Goal: Book appointment/travel/reservation

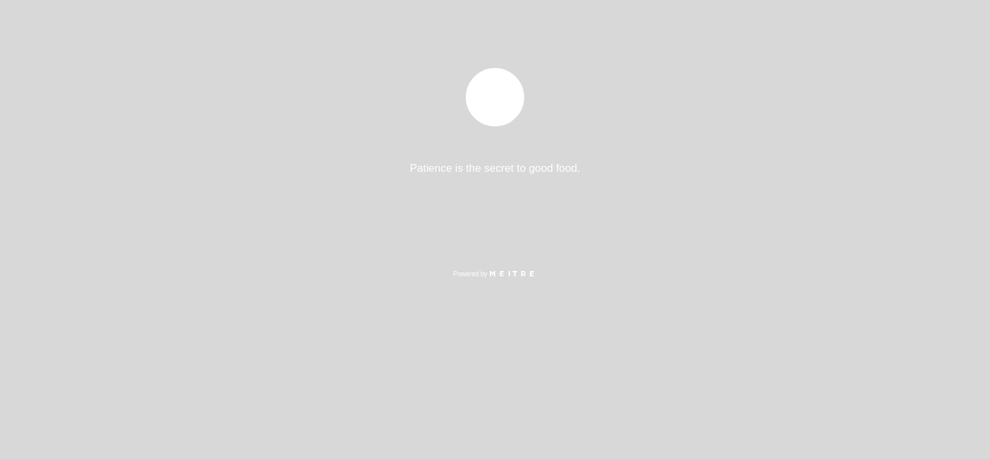
select select "pt"
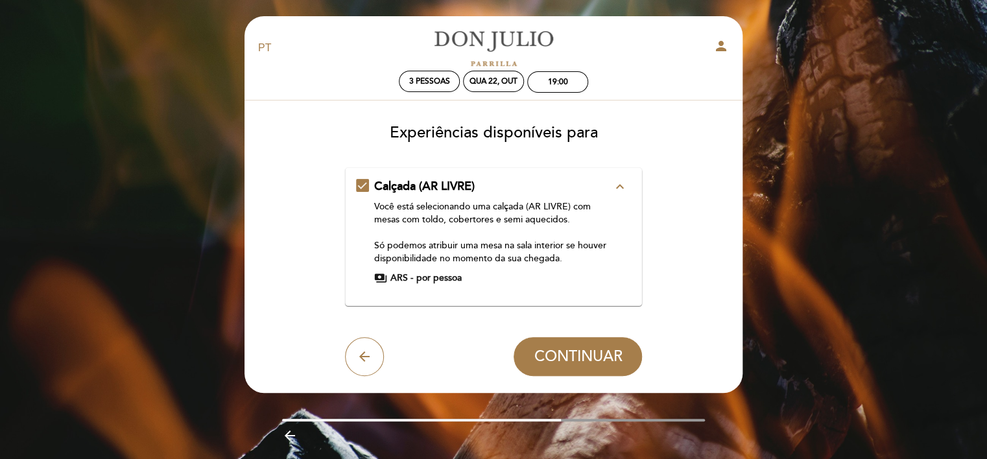
click at [618, 182] on icon "expand_less" at bounding box center [619, 187] width 16 height 16
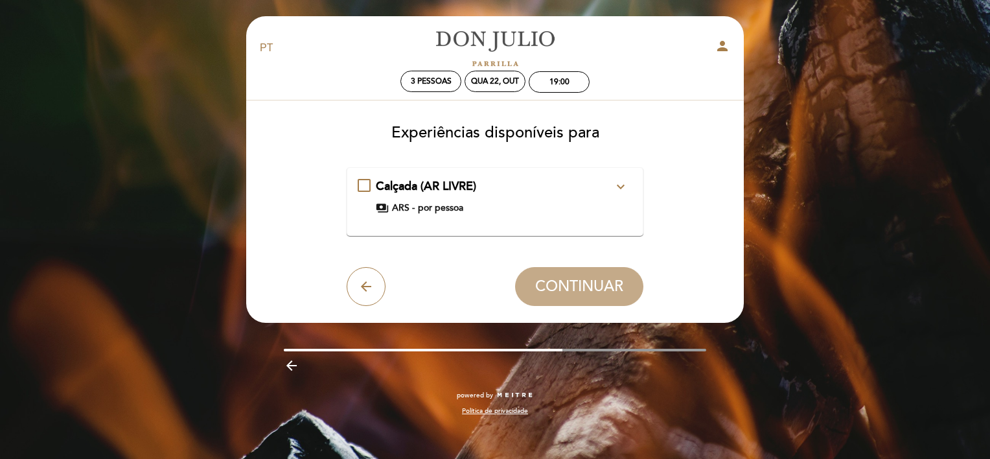
click at [620, 187] on icon "expand_more" at bounding box center [621, 187] width 16 height 16
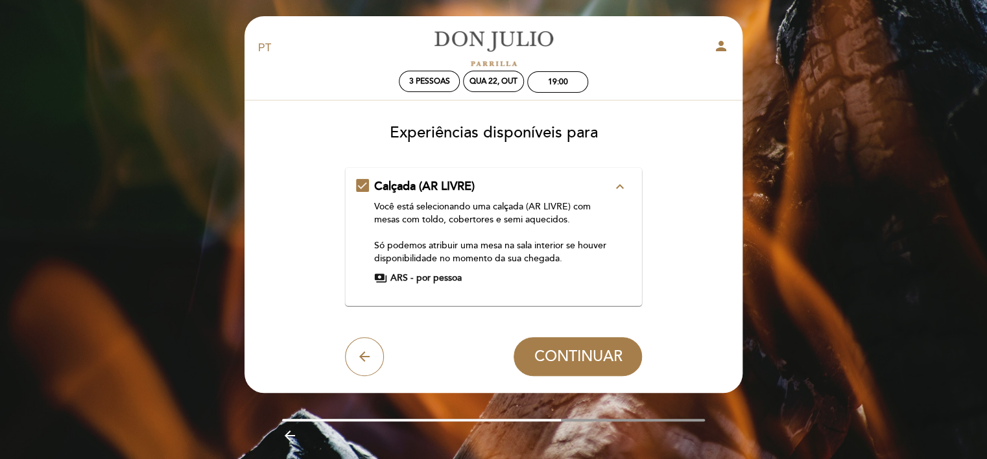
scroll to position [39, 0]
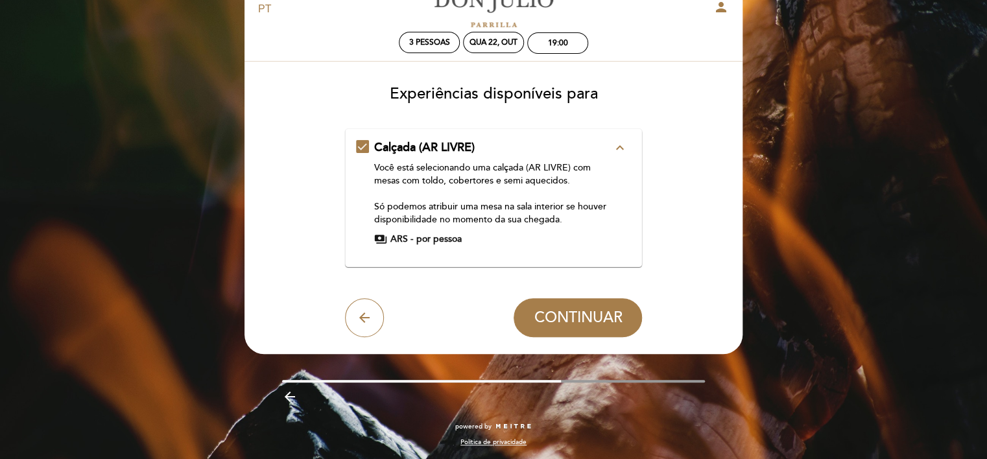
click at [613, 147] on icon "expand_less" at bounding box center [619, 148] width 16 height 16
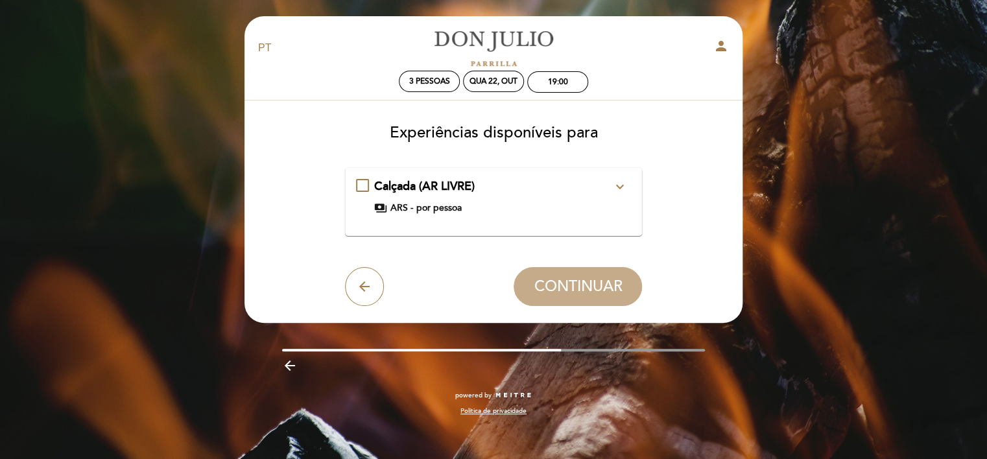
scroll to position [0, 0]
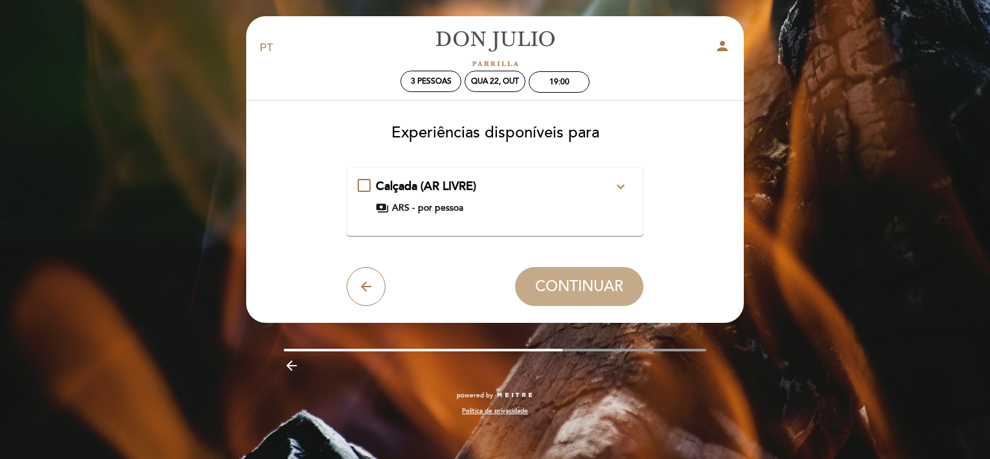
click at [366, 183] on div "Calçada (AR LIVRE) expand_more Você está selecionando uma calçada (AR LIVRE) co…" at bounding box center [495, 196] width 275 height 36
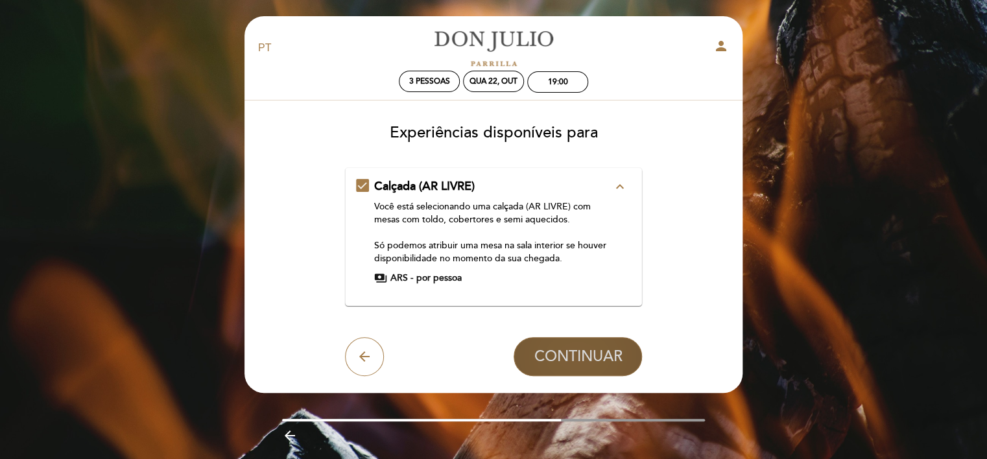
click at [595, 357] on span "CONTINUAR" at bounding box center [577, 356] width 88 height 18
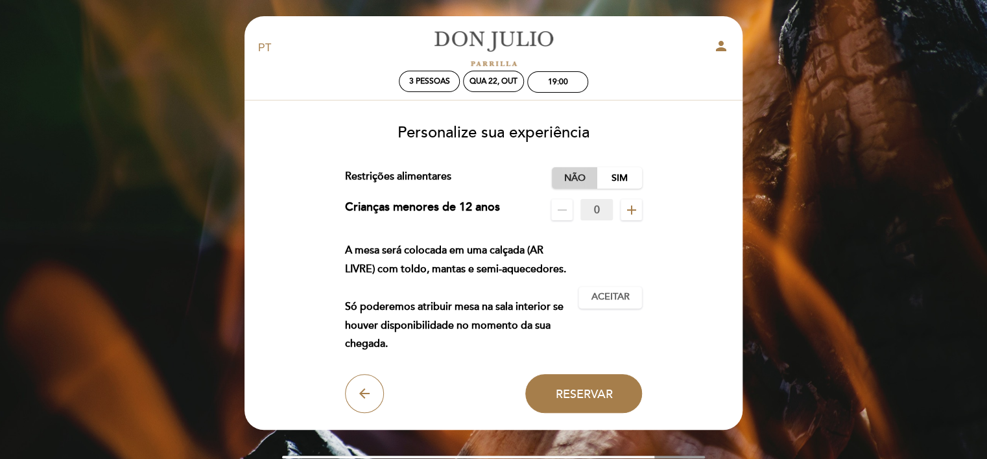
click at [569, 184] on label "Não" at bounding box center [574, 177] width 45 height 21
click at [562, 213] on icon "remove" at bounding box center [562, 210] width 16 height 16
click at [627, 213] on icon "add" at bounding box center [632, 210] width 16 height 16
click at [618, 296] on span "Aceitar" at bounding box center [610, 297] width 38 height 14
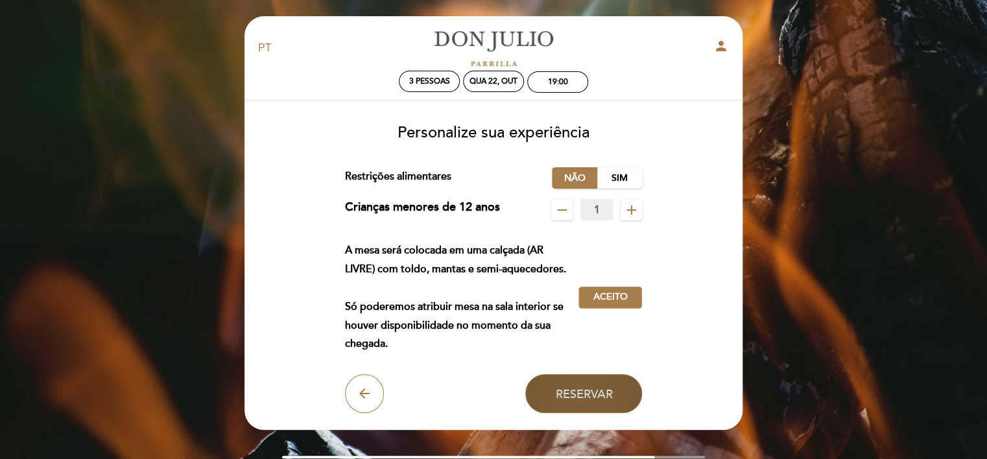
click at [594, 389] on span "Reservar" at bounding box center [583, 393] width 57 height 14
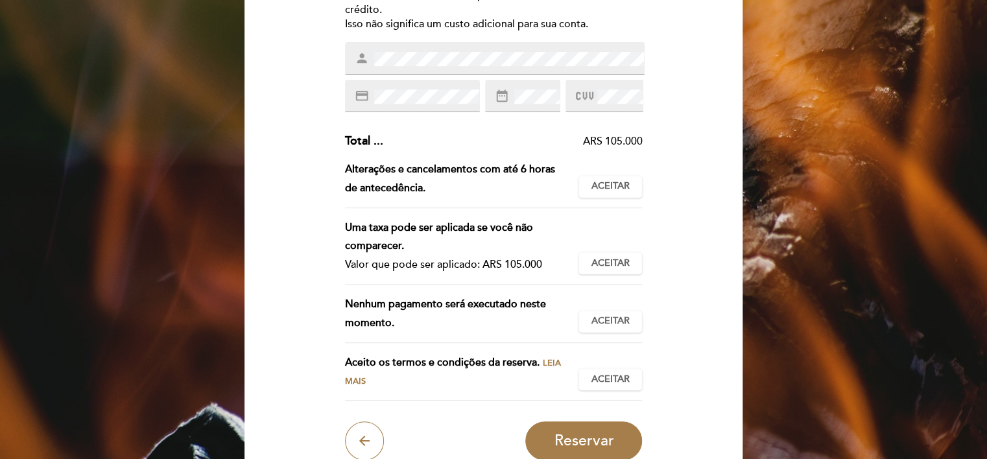
scroll to position [194, 0]
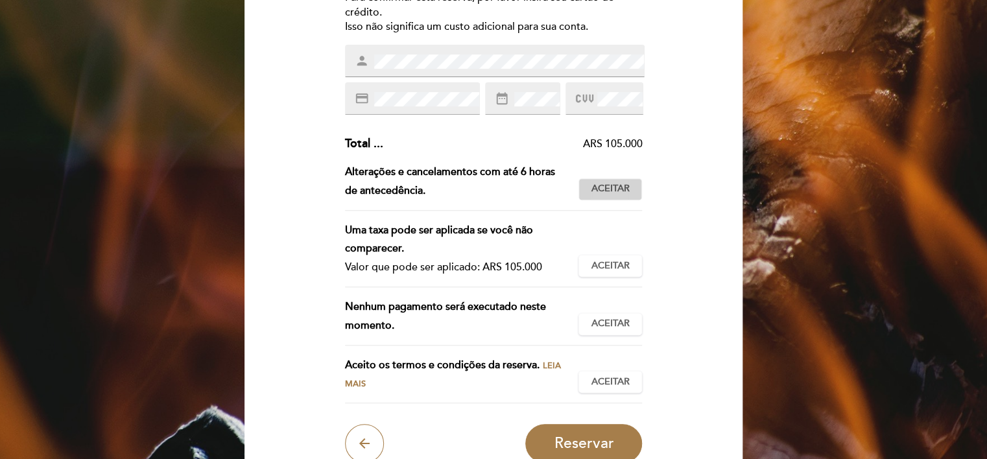
click at [613, 189] on span "Aceitar" at bounding box center [610, 189] width 38 height 14
click at [609, 249] on div "Uma taxa pode ser aplicada se você não comparecer. Valor que pode ser aplicado:…" at bounding box center [494, 254] width 298 height 66
click at [620, 263] on span "Aceitar" at bounding box center [610, 266] width 38 height 14
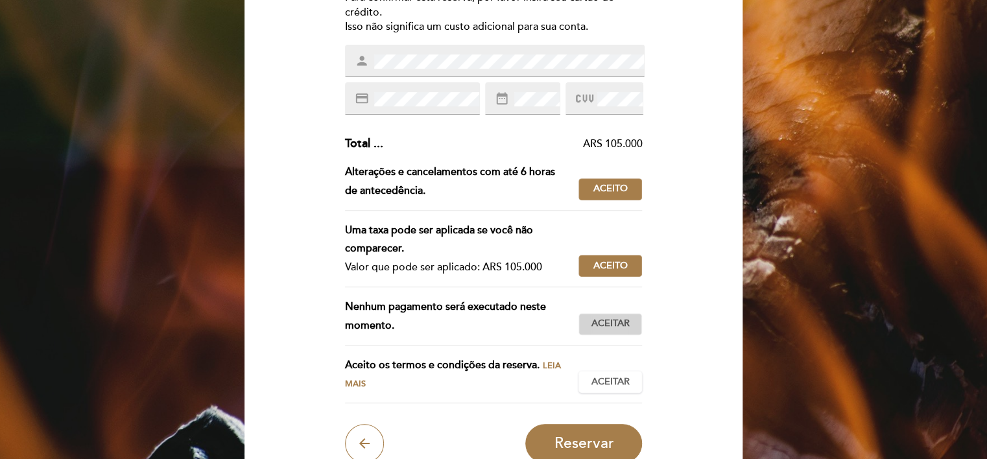
click at [623, 317] on span "Aceitar" at bounding box center [610, 324] width 38 height 14
click at [615, 379] on span "Aceitar" at bounding box center [610, 382] width 38 height 14
click at [599, 441] on span "Reservar" at bounding box center [584, 443] width 60 height 18
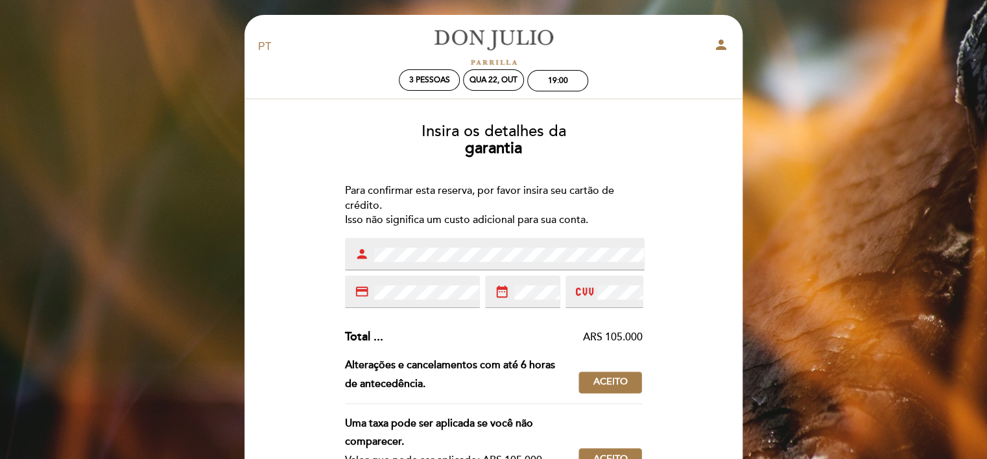
scroll to position [0, 0]
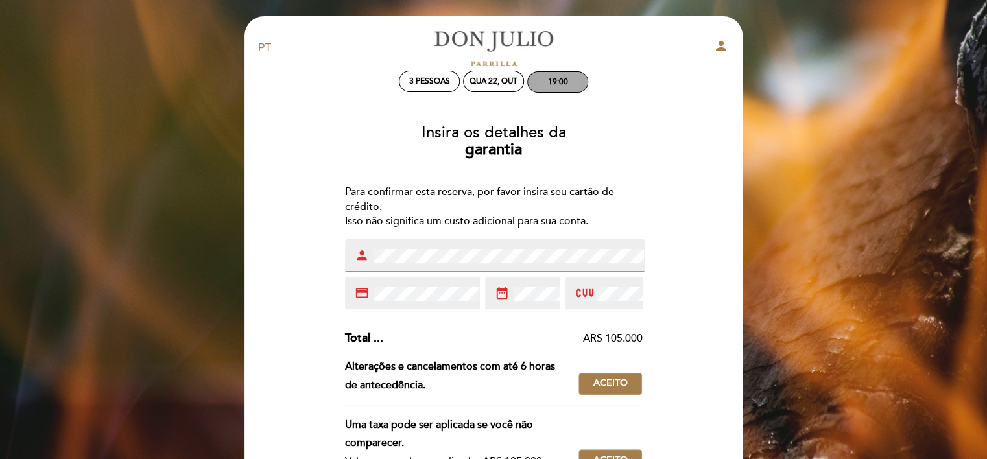
click at [580, 86] on div "19:00" at bounding box center [558, 82] width 60 height 20
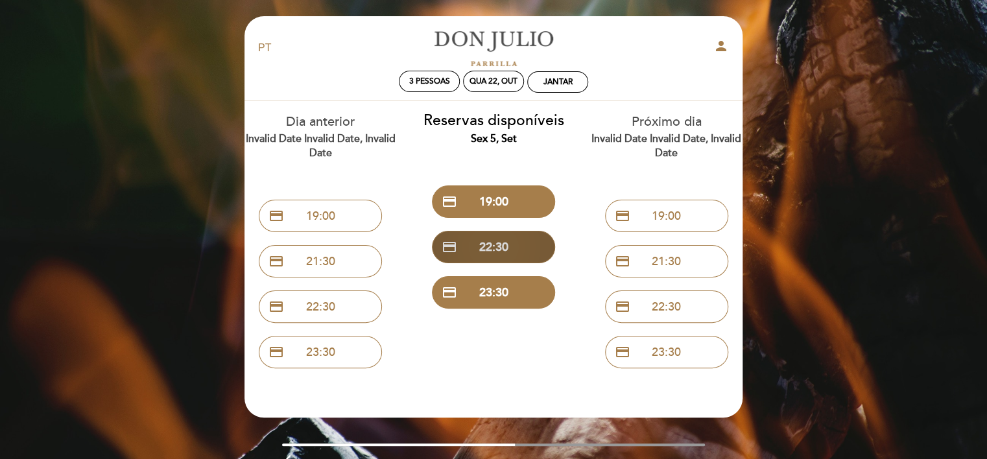
click at [521, 252] on button "credit_card 22:30" at bounding box center [493, 247] width 123 height 32
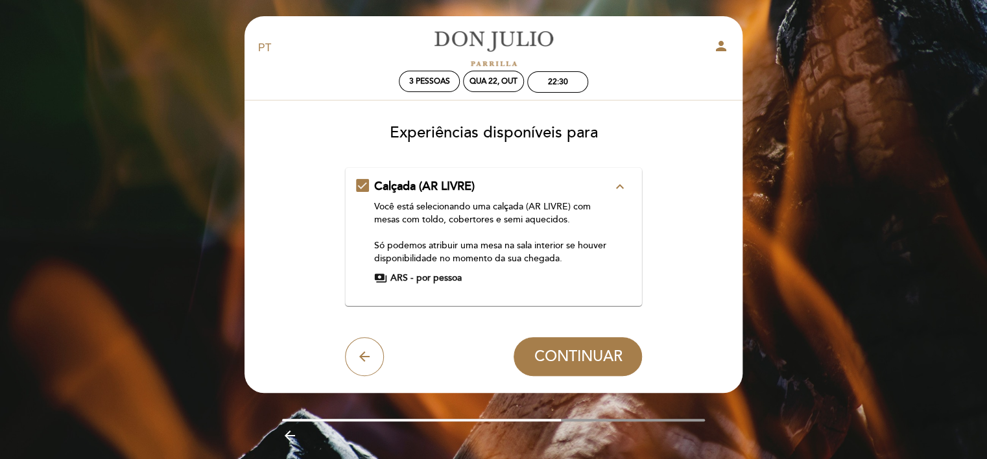
click at [625, 184] on icon "expand_less" at bounding box center [619, 187] width 16 height 16
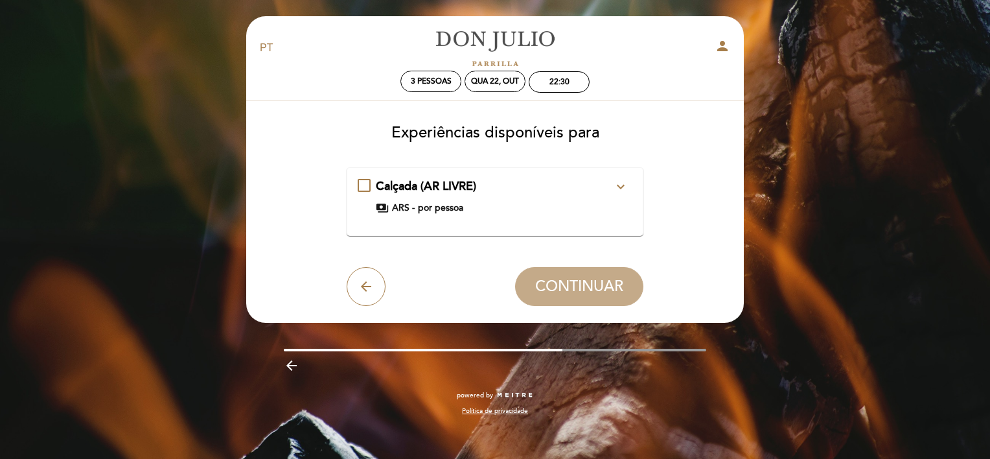
click at [625, 184] on icon "expand_more" at bounding box center [621, 187] width 16 height 16
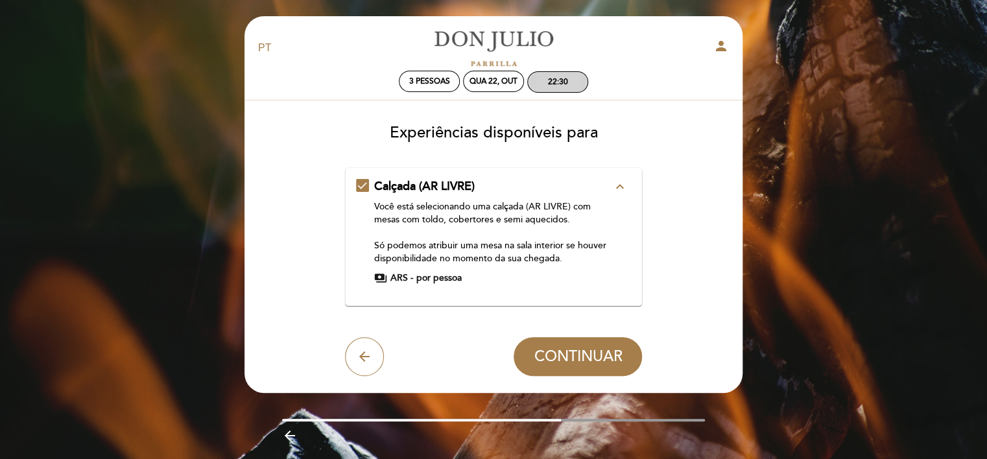
click at [560, 86] on div "22:30" at bounding box center [558, 82] width 20 height 10
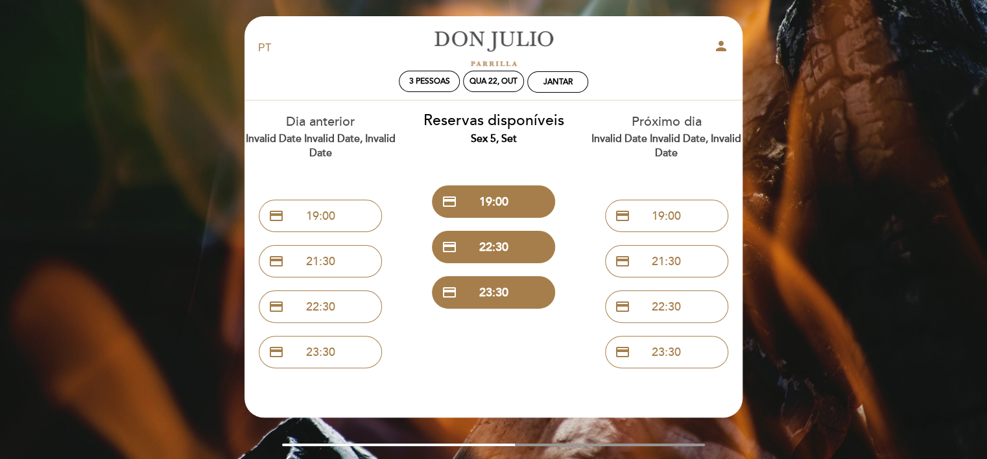
click at [498, 182] on div "credit_card 19:00" at bounding box center [494, 201] width 154 height 45
click at [504, 201] on button "credit_card 19:00" at bounding box center [493, 201] width 123 height 32
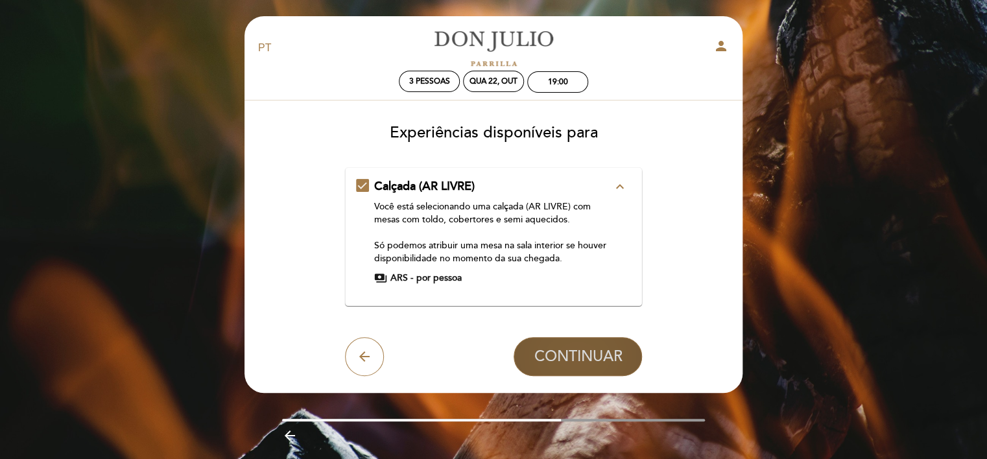
click at [572, 355] on span "CONTINUAR" at bounding box center [577, 356] width 88 height 18
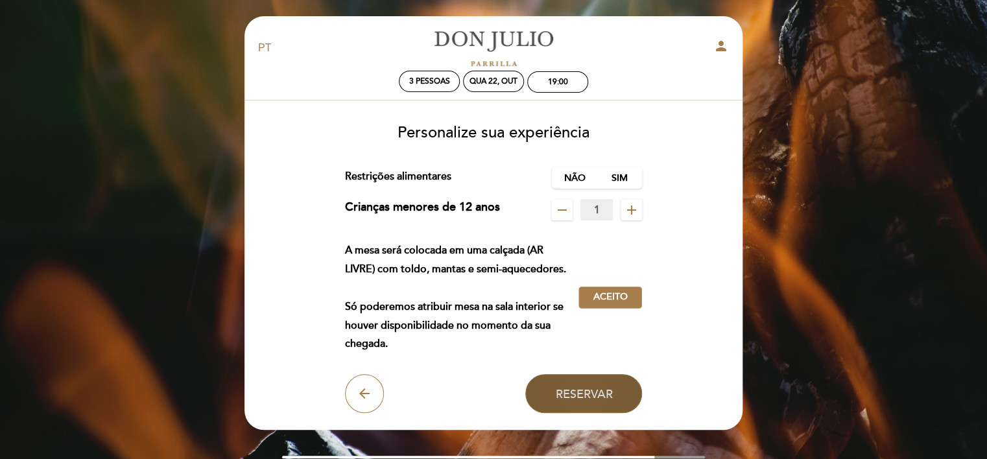
click at [590, 387] on span "Reservar" at bounding box center [583, 393] width 57 height 14
click at [590, 384] on button "Reservar" at bounding box center [583, 393] width 117 height 39
click at [614, 392] on button "Reservar" at bounding box center [583, 393] width 117 height 39
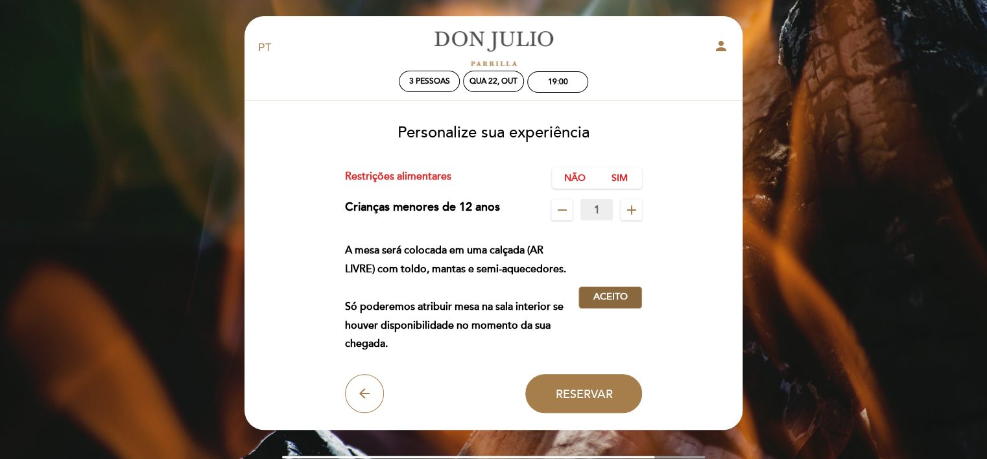
click at [640, 303] on button "Aceitar Aceito" at bounding box center [610, 298] width 64 height 22
click at [629, 299] on button "Aceitar Aceito" at bounding box center [610, 298] width 64 height 22
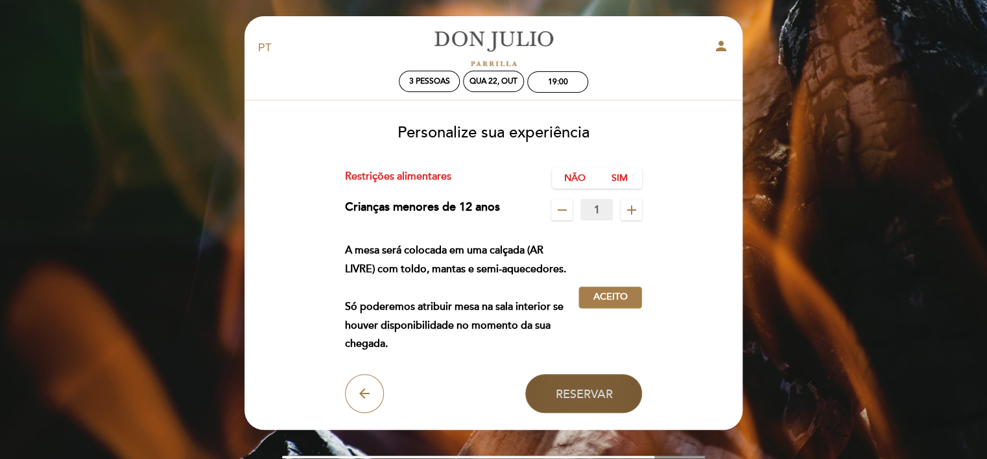
click at [568, 389] on span "Reservar" at bounding box center [583, 393] width 57 height 14
